Goal: Task Accomplishment & Management: Use online tool/utility

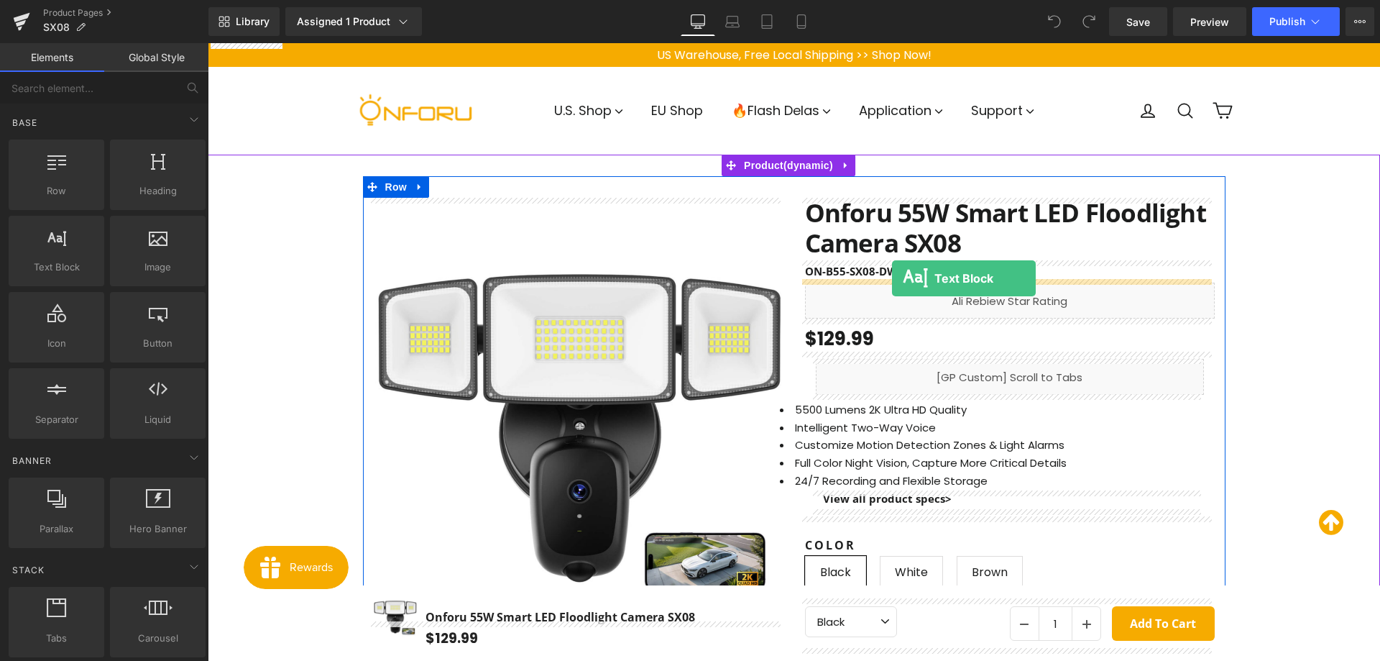
drag, startPoint x: 257, startPoint y: 291, endPoint x: 892, endPoint y: 278, distance: 635.6
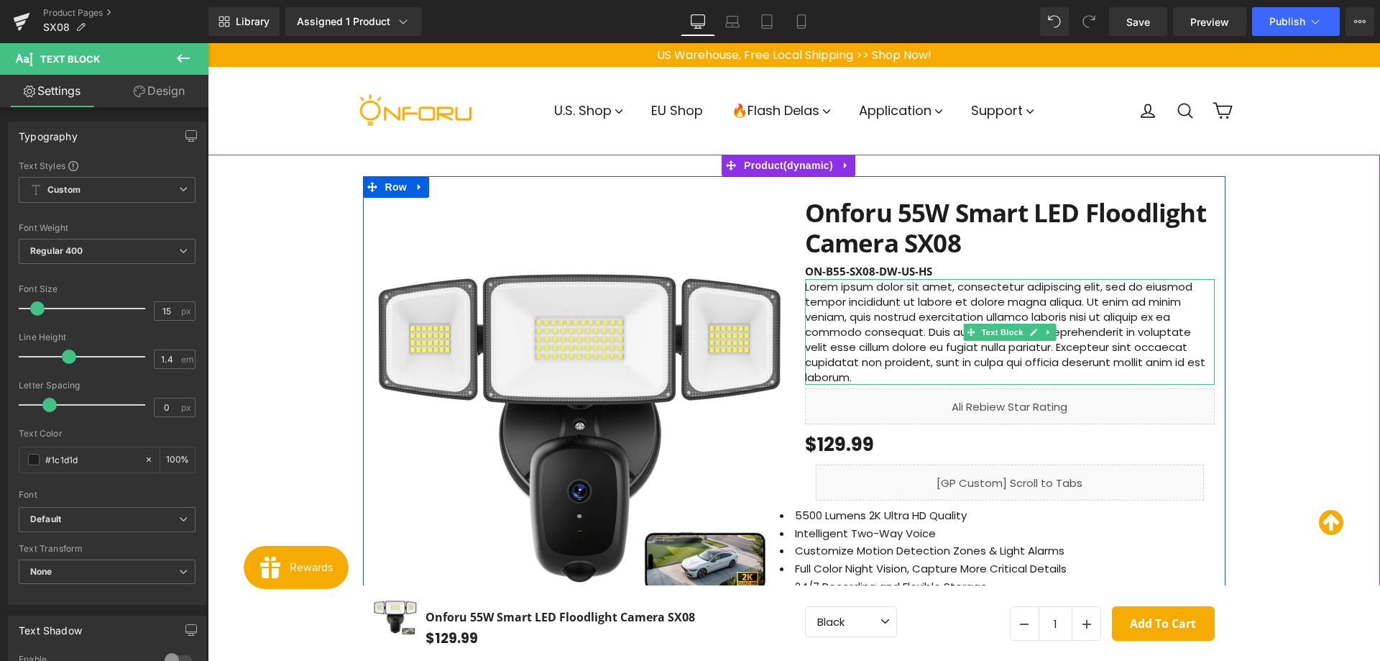
click at [862, 304] on p "Lorem ipsum dolor sit amet, consectetur adipiscing elit, sed do eiusmod tempor …" at bounding box center [1010, 332] width 410 height 106
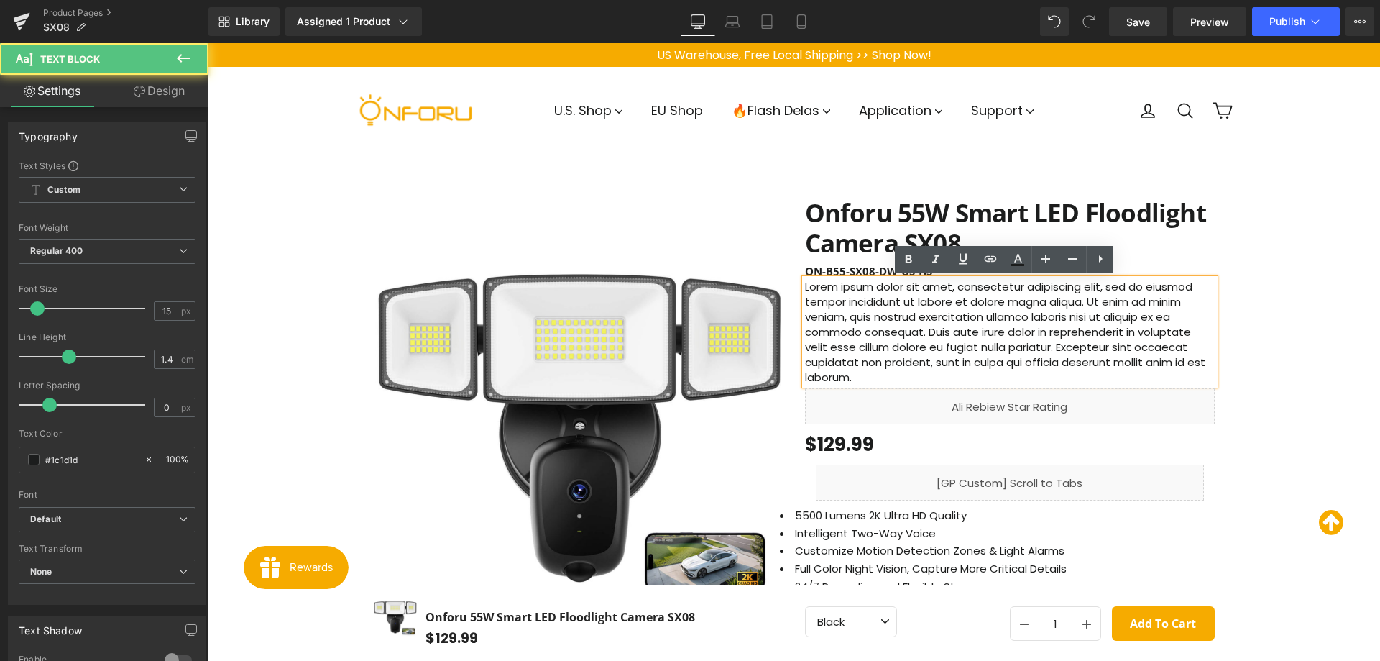
click at [862, 304] on p "Lorem ipsum dolor sit amet, consectetur adipiscing elit, sed do eiusmod tempor …" at bounding box center [1010, 332] width 410 height 106
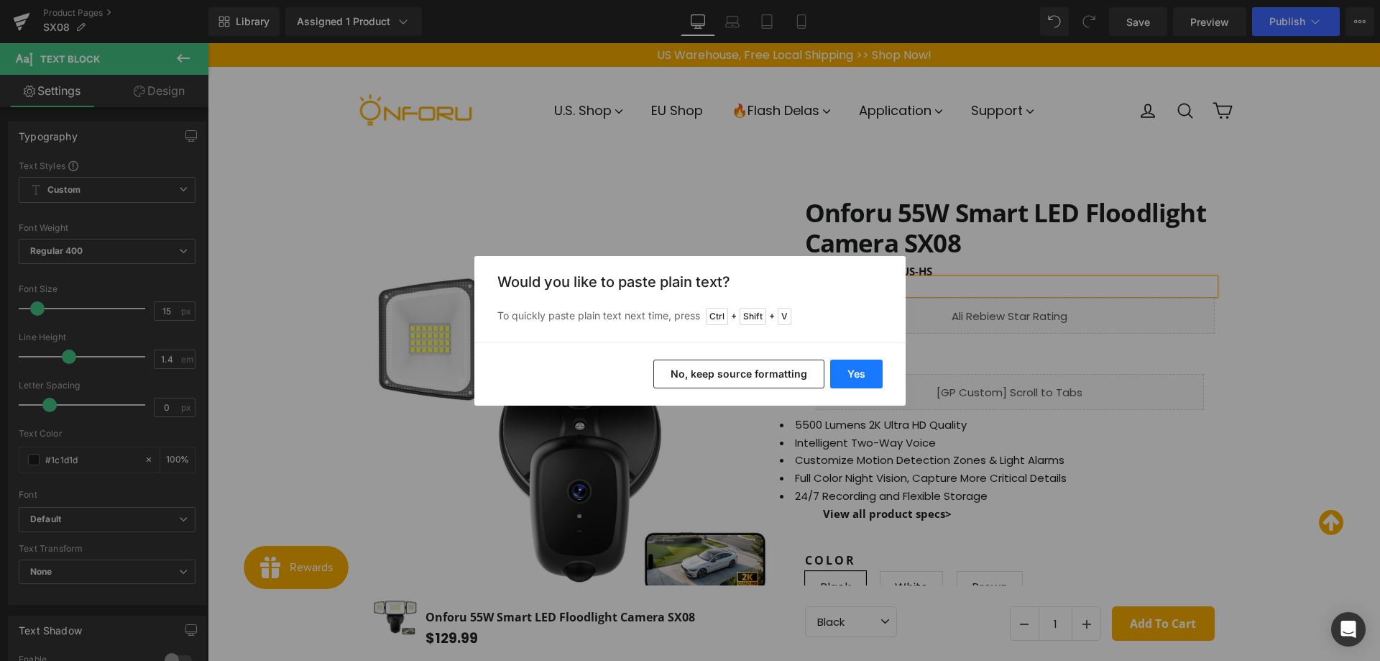
click at [860, 377] on button "Yes" at bounding box center [856, 373] width 52 height 29
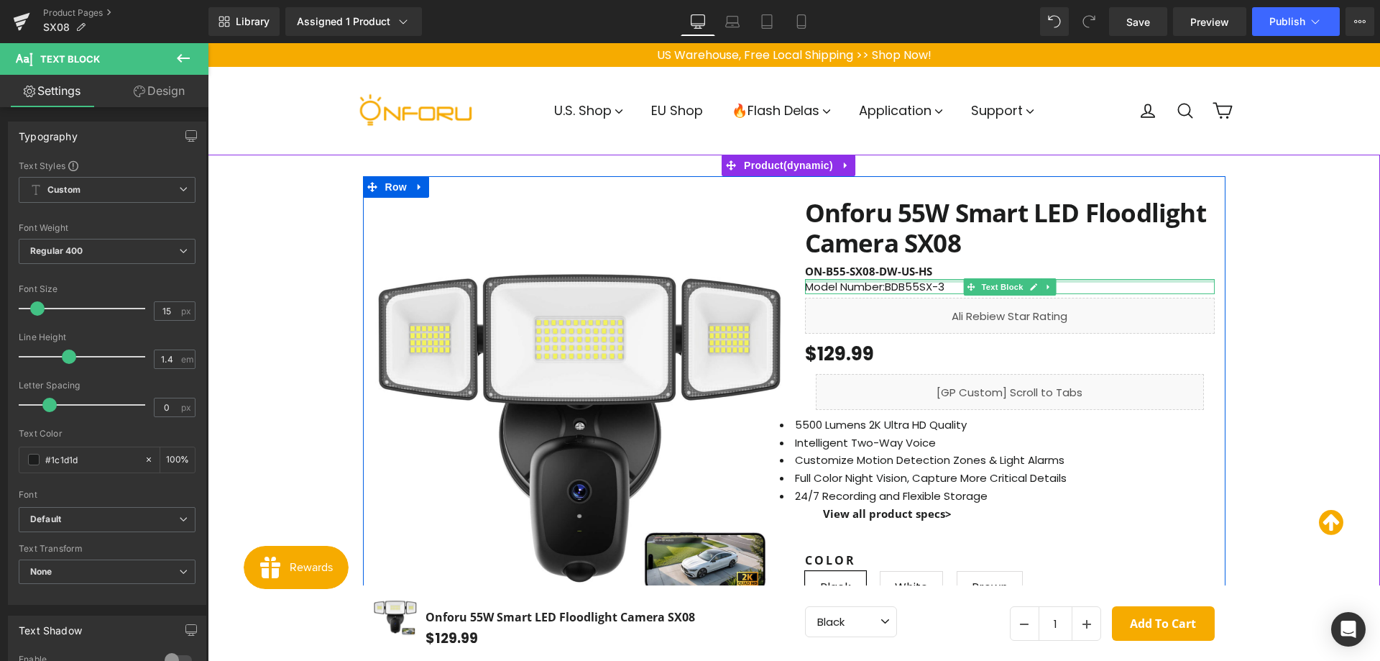
click at [929, 283] on p "Model Number:BDB55SX-3" at bounding box center [1010, 286] width 410 height 15
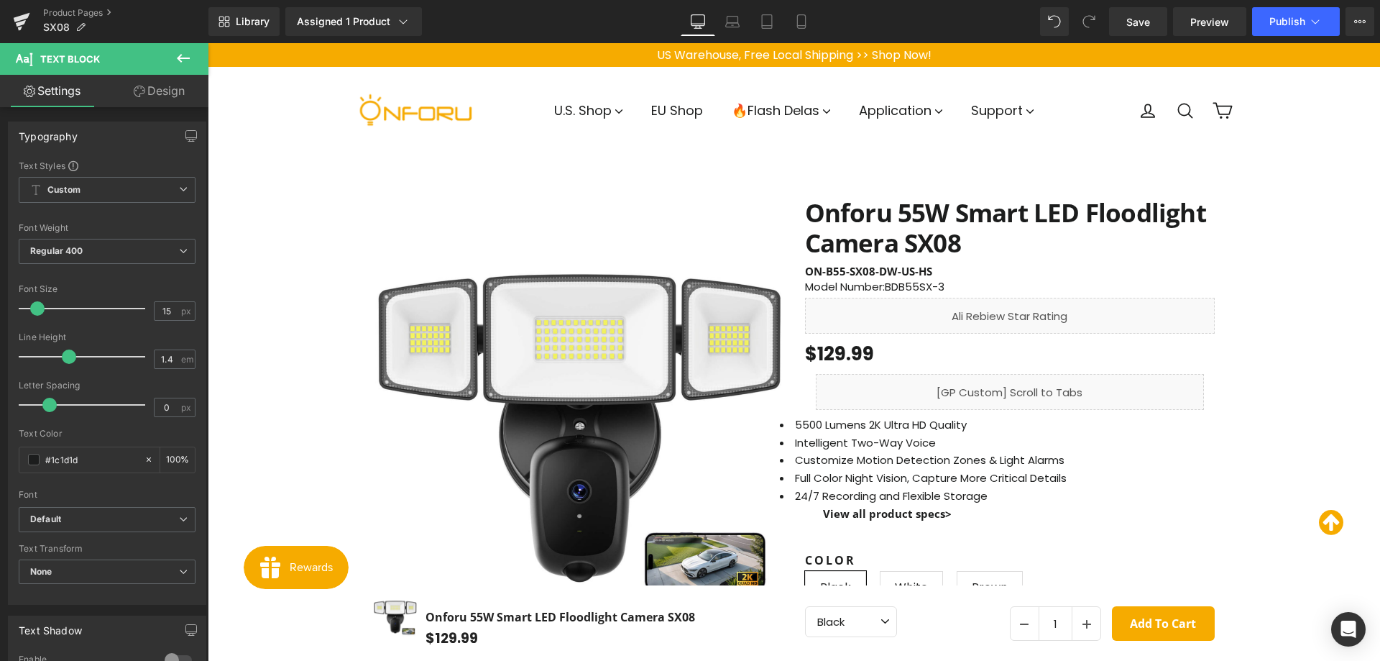
click at [154, 86] on link "Design" at bounding box center [159, 91] width 104 height 32
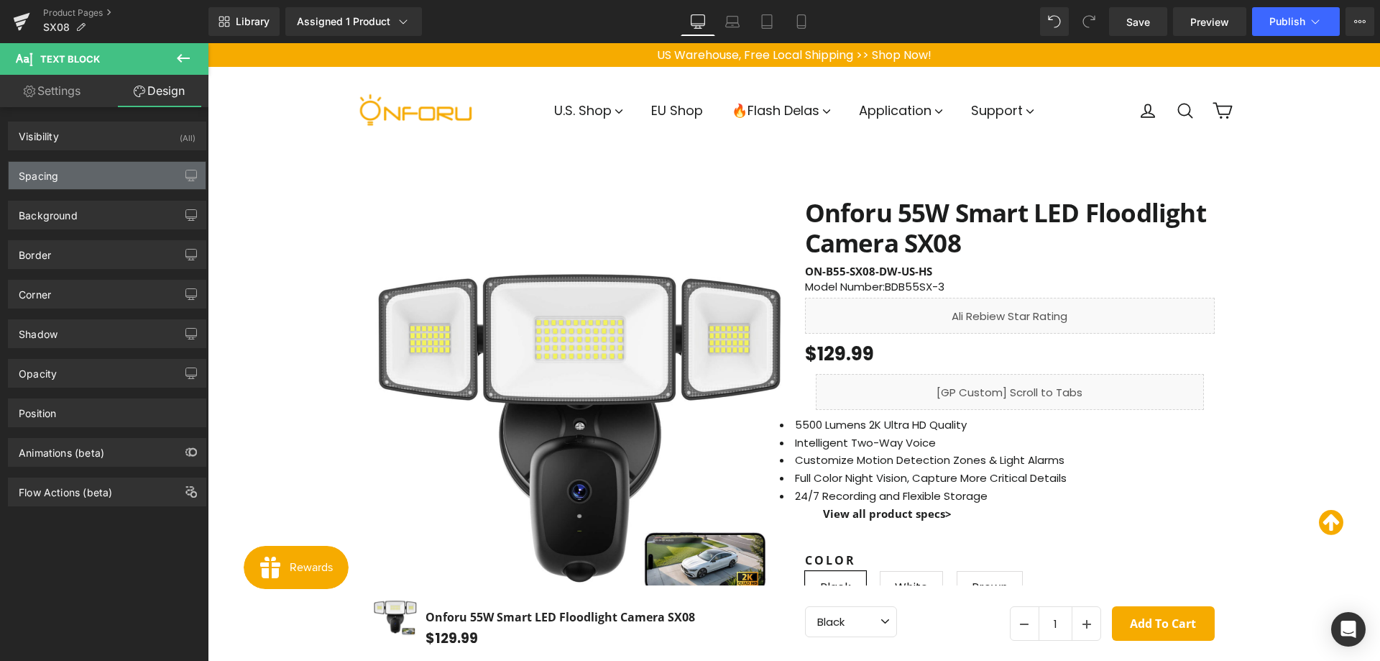
click at [134, 178] on div "Spacing" at bounding box center [107, 175] width 197 height 27
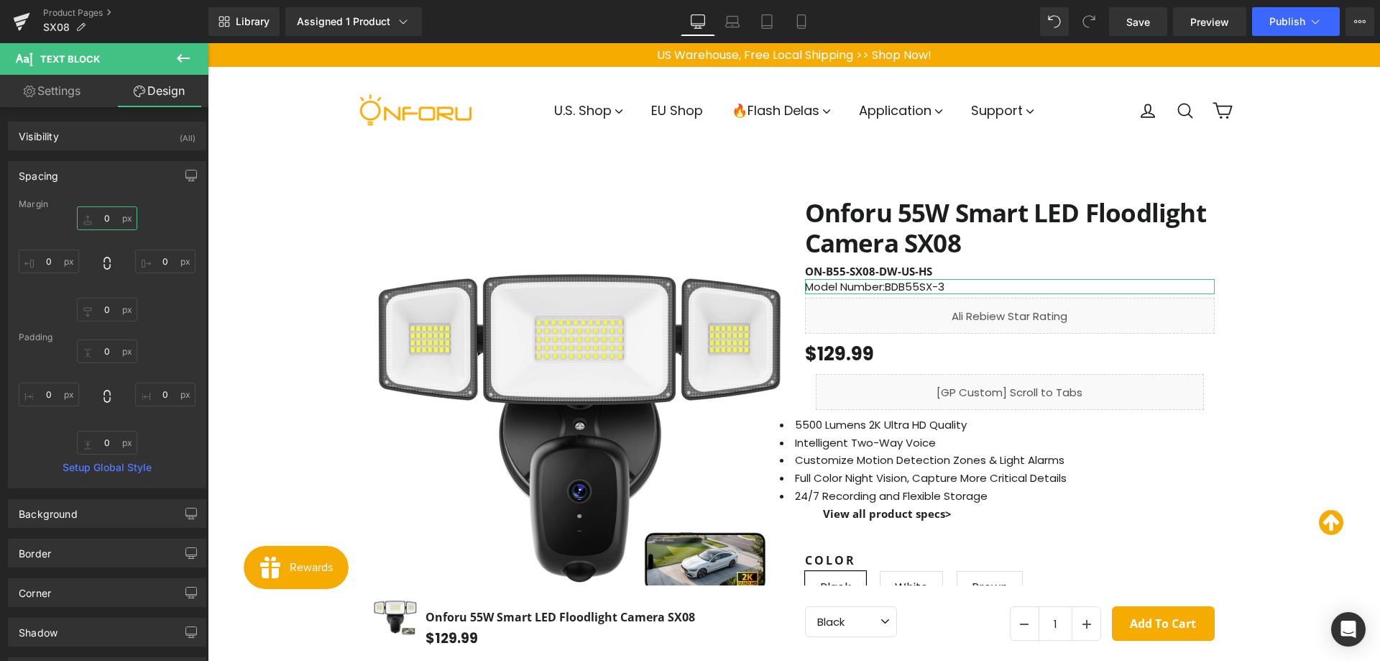
click at [99, 223] on input "0" at bounding box center [107, 218] width 60 height 24
type input "5"
click at [108, 312] on input "0" at bounding box center [107, 310] width 60 height 24
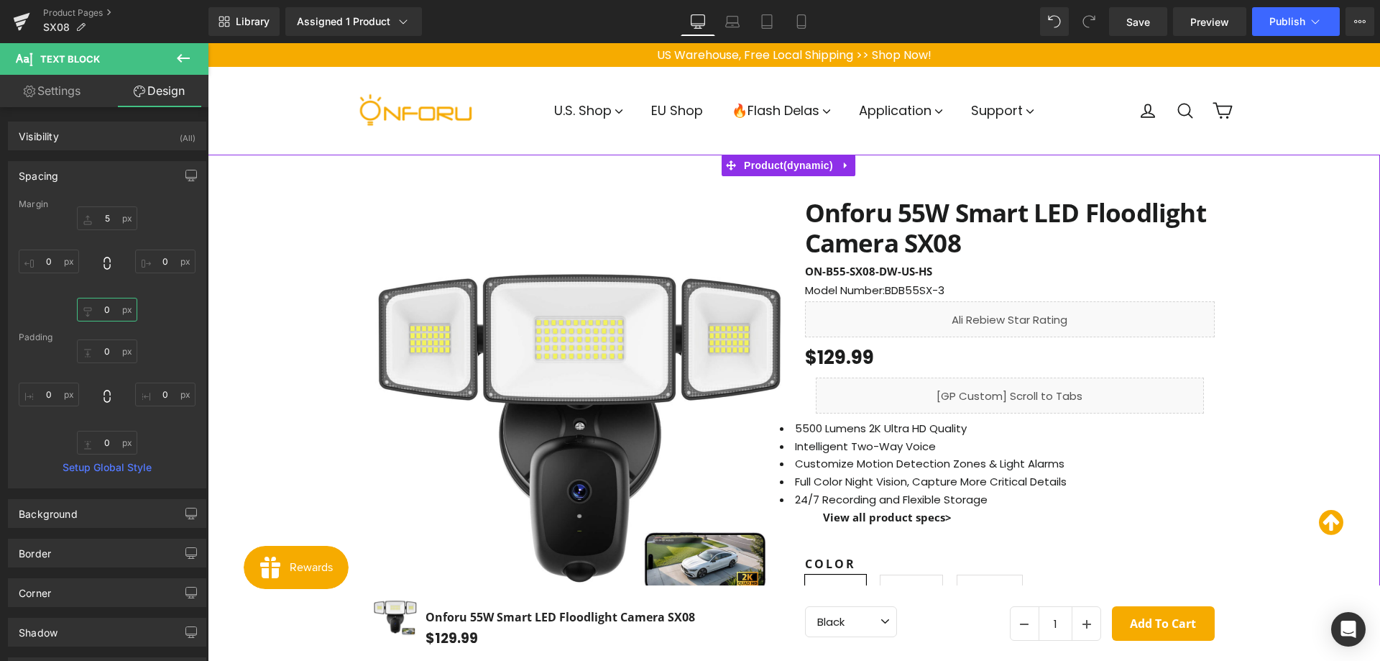
type input "5"
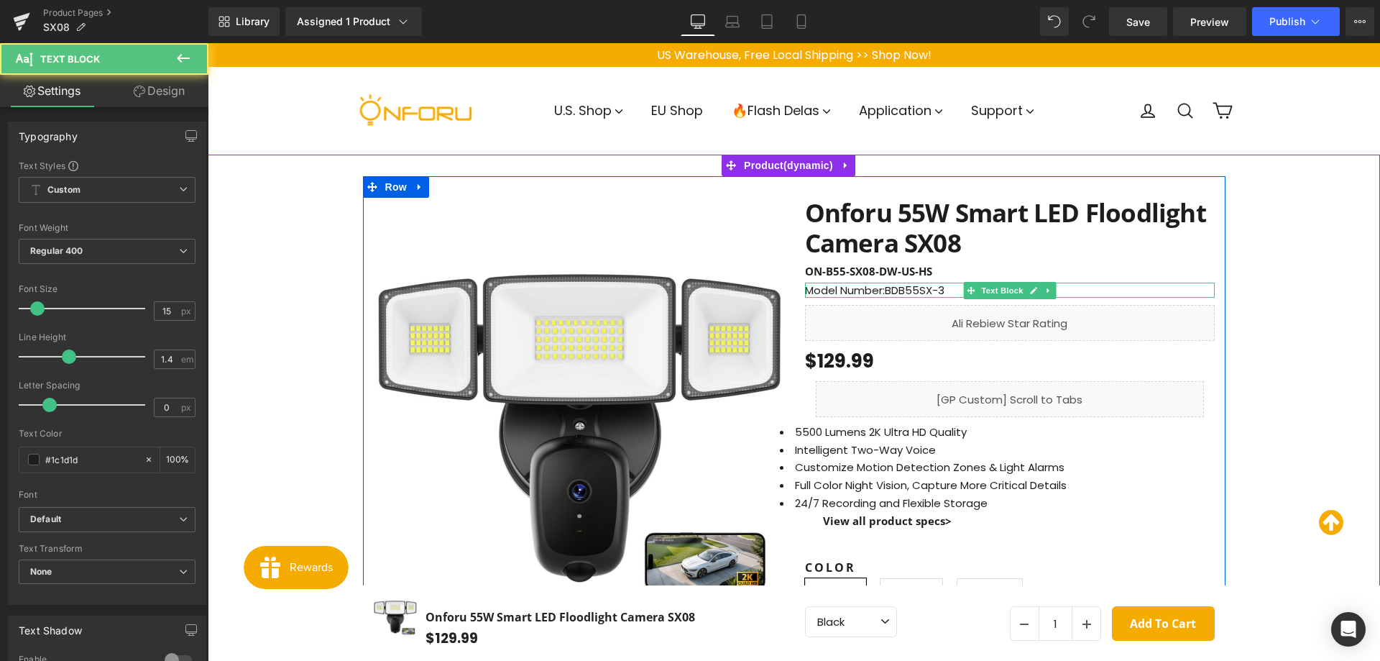
click at [855, 288] on p "Model Number:BDB55SX-3" at bounding box center [1010, 289] width 410 height 15
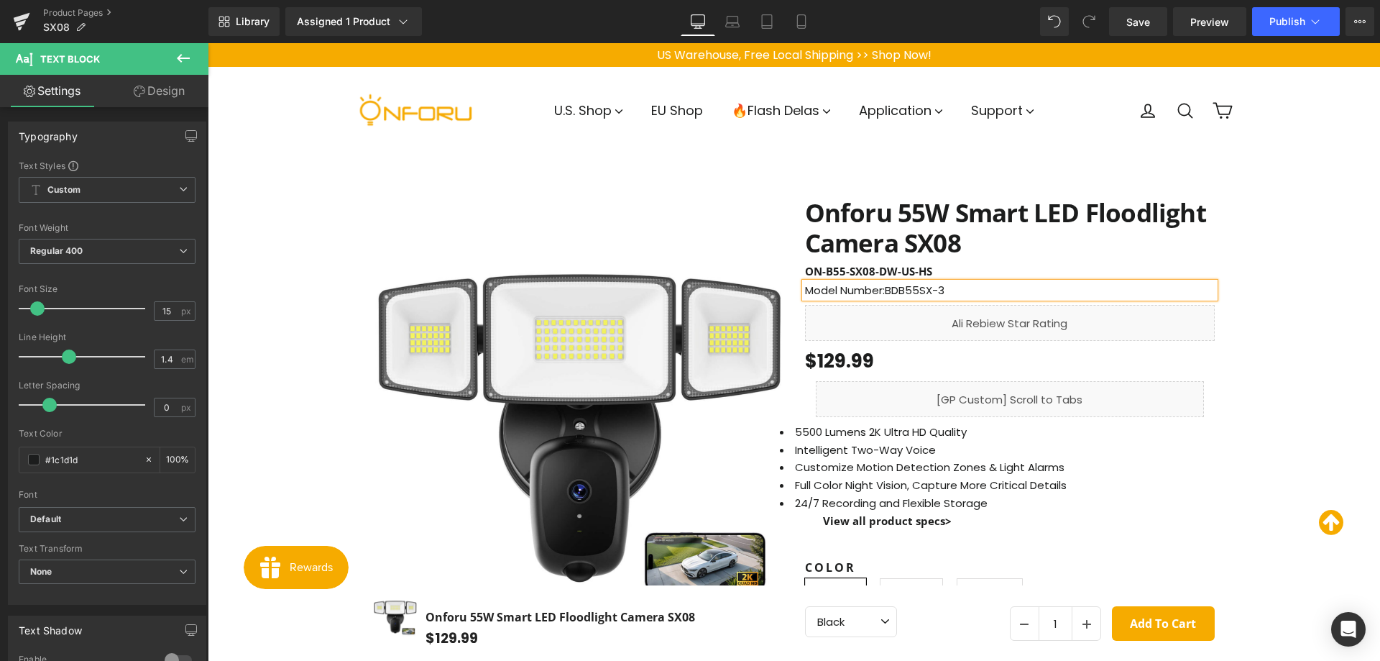
click at [170, 89] on link "Design" at bounding box center [159, 91] width 104 height 32
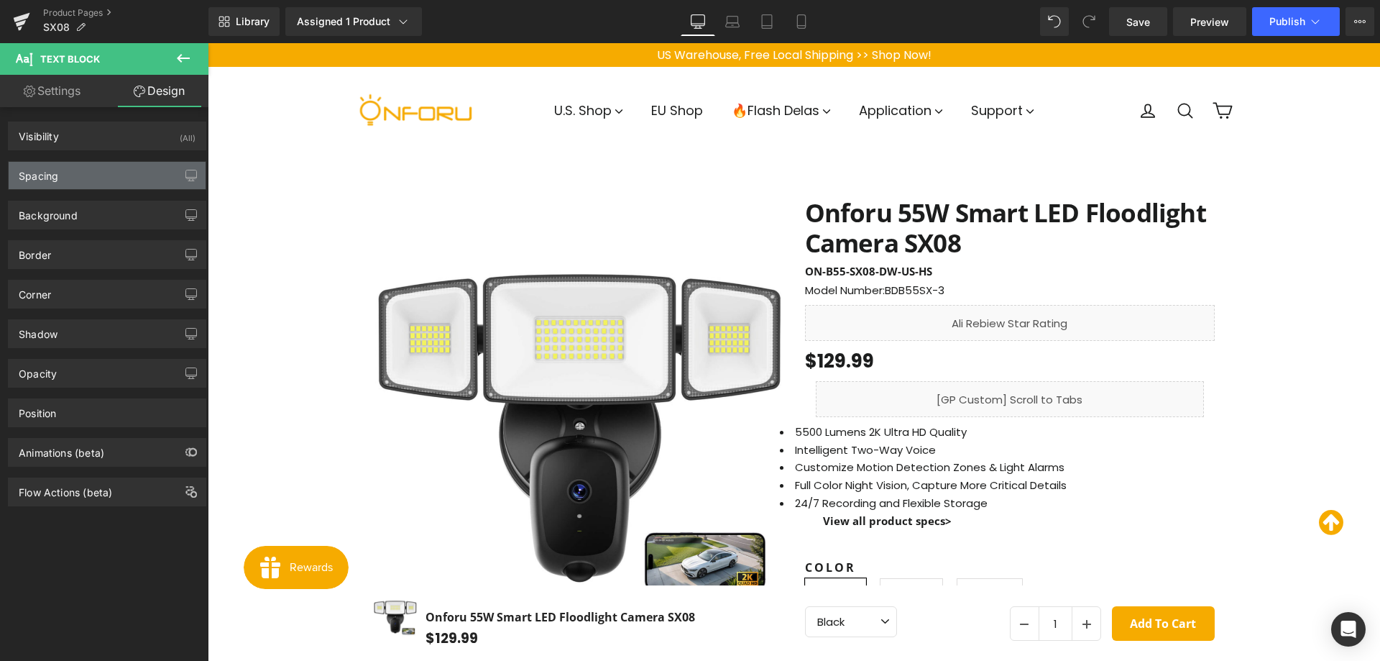
click at [120, 175] on div "Spacing" at bounding box center [107, 175] width 197 height 27
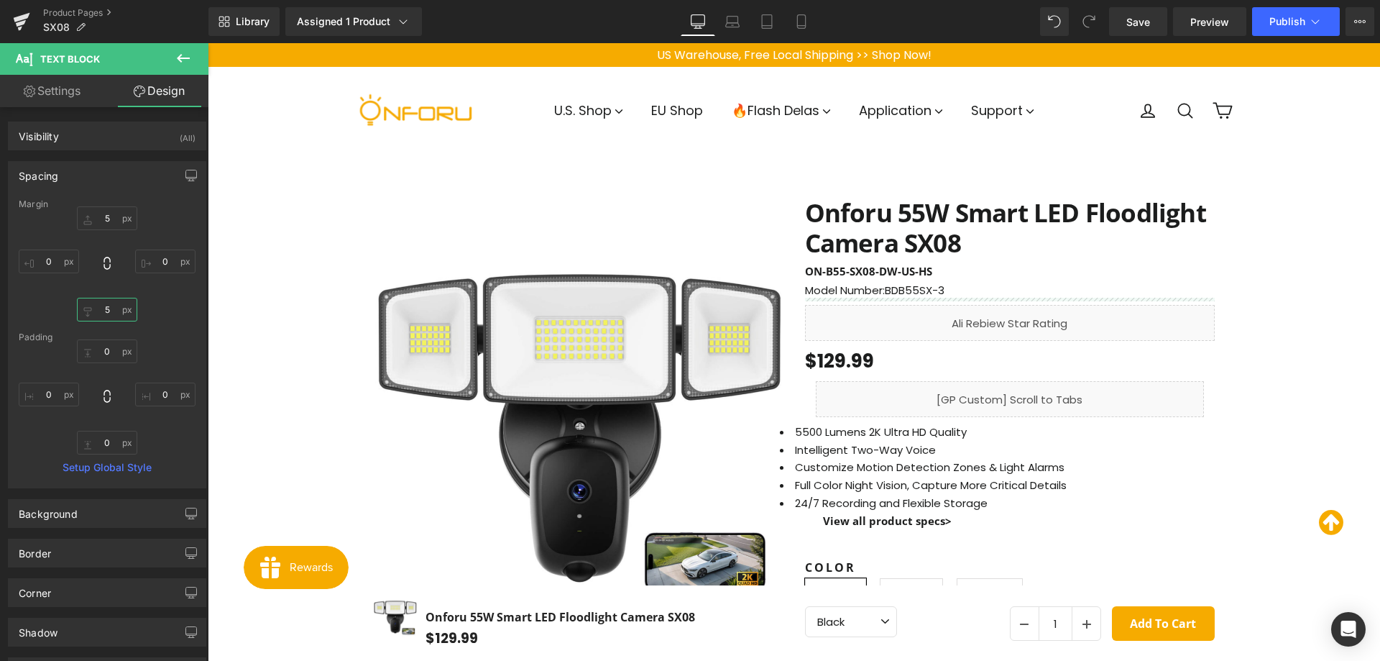
click at [108, 311] on input "5" at bounding box center [107, 310] width 60 height 24
click at [1282, 17] on span "Publish" at bounding box center [1287, 22] width 36 height 12
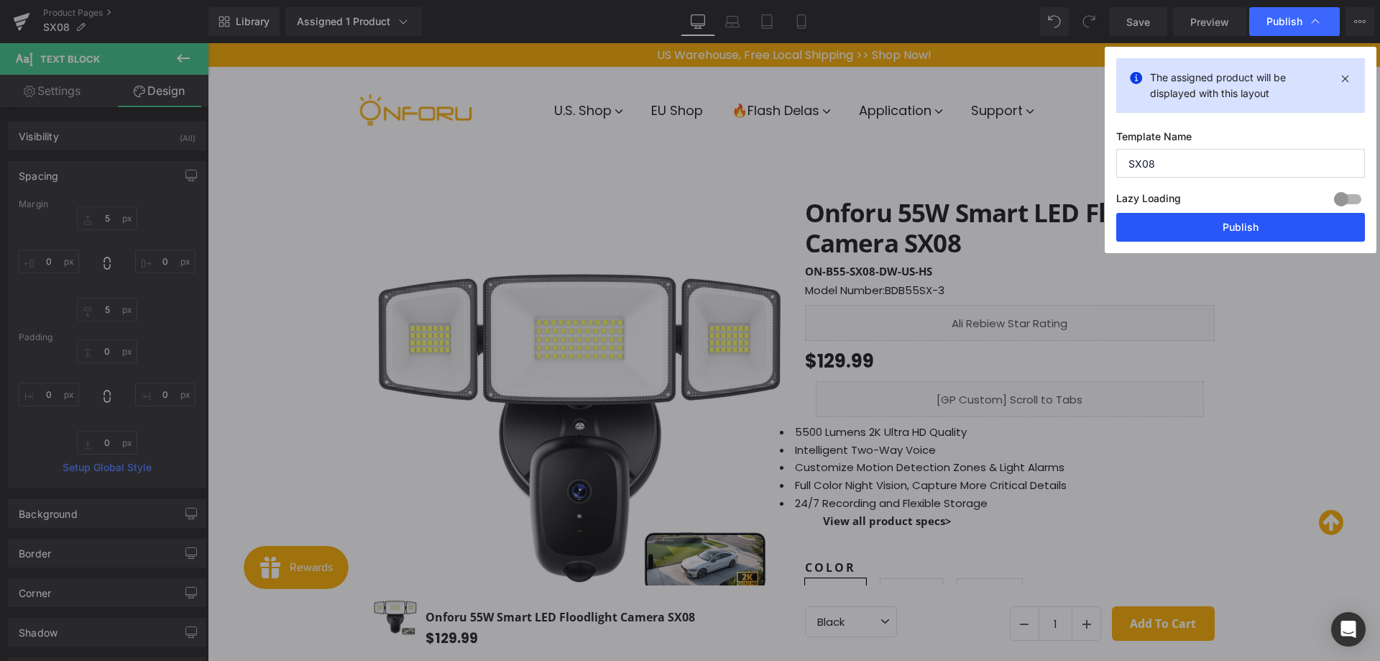
click at [1209, 231] on button "Publish" at bounding box center [1240, 227] width 249 height 29
